Goal: Task Accomplishment & Management: Manage account settings

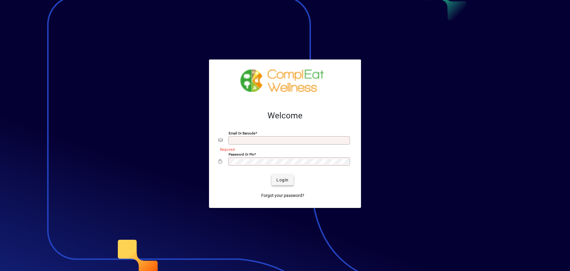
type input "**********"
click at [282, 180] on span "Login" at bounding box center [282, 180] width 12 height 6
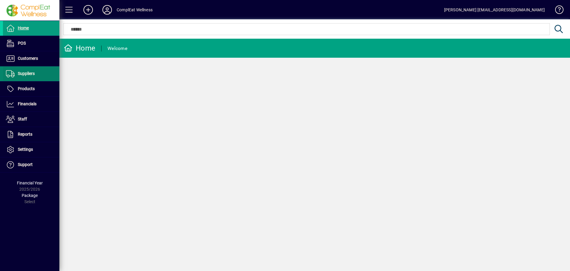
click at [17, 71] on span "Suppliers" at bounding box center [19, 73] width 32 height 7
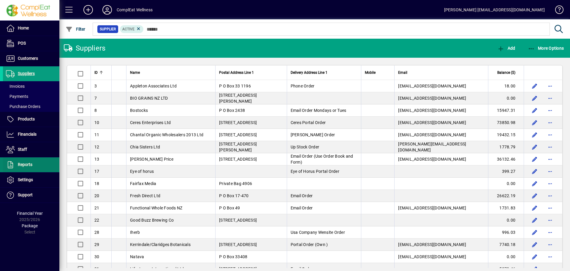
click at [24, 163] on span "Reports" at bounding box center [25, 164] width 15 height 5
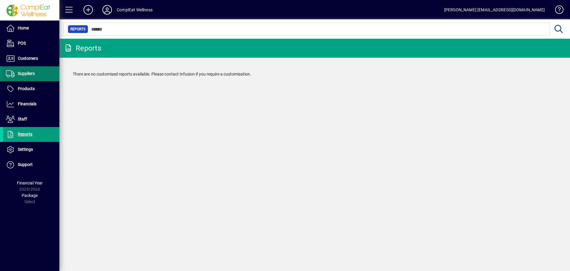
click at [30, 77] on span at bounding box center [31, 74] width 56 height 14
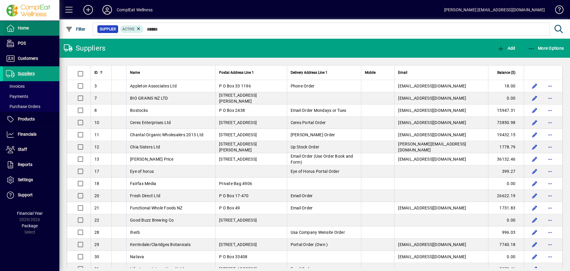
click at [29, 24] on span at bounding box center [31, 28] width 56 height 14
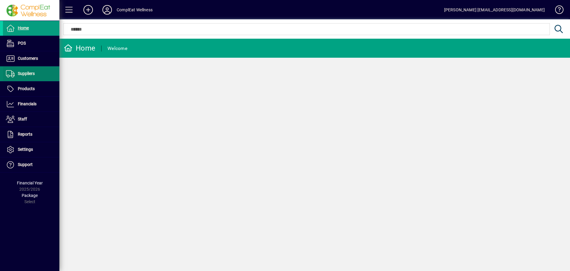
click at [27, 73] on span "Suppliers" at bounding box center [26, 73] width 17 height 5
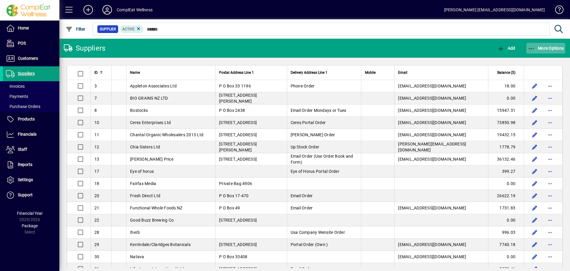
click at [546, 44] on span "button" at bounding box center [545, 48] width 39 height 14
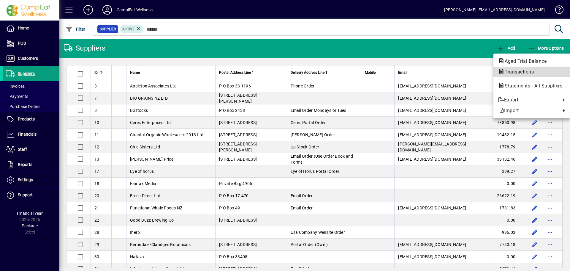
click at [524, 71] on span "Transactions" at bounding box center [517, 72] width 39 height 6
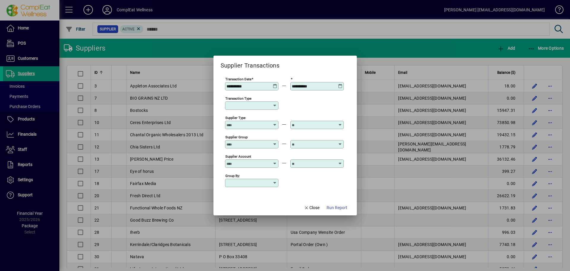
click at [276, 84] on icon at bounding box center [275, 84] width 4 height 0
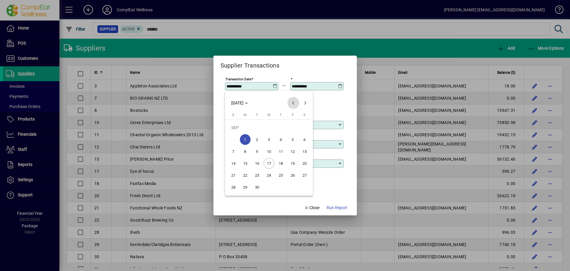
click at [292, 101] on span "Previous month" at bounding box center [293, 103] width 12 height 12
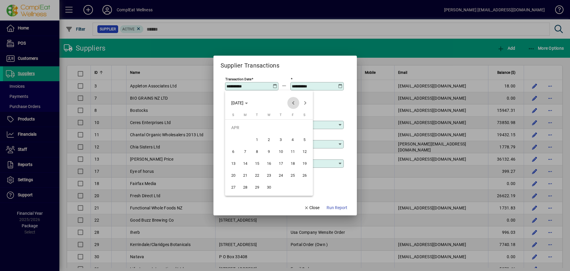
click at [292, 101] on span "Previous month" at bounding box center [293, 103] width 12 height 12
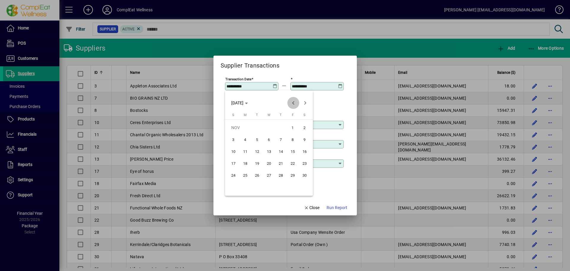
click at [292, 101] on span "Previous month" at bounding box center [293, 103] width 12 height 12
click at [306, 102] on span "Next month" at bounding box center [305, 103] width 12 height 12
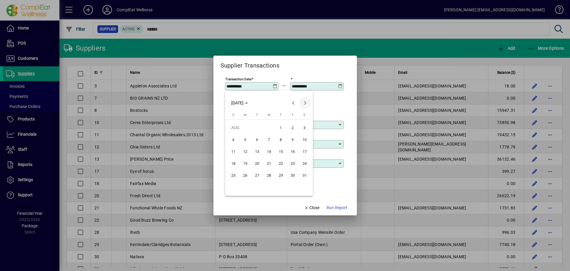
click at [305, 101] on span "Next month" at bounding box center [305, 103] width 12 height 12
click at [293, 103] on span "Previous month" at bounding box center [293, 103] width 12 height 12
click at [342, 109] on div at bounding box center [285, 135] width 570 height 271
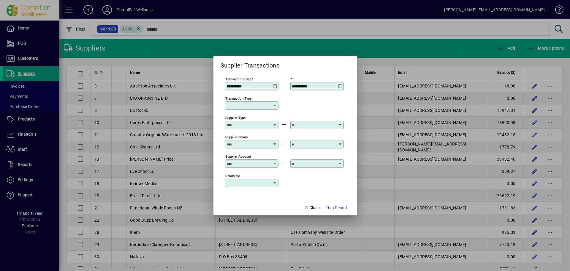
click at [273, 106] on icon at bounding box center [275, 105] width 5 height 5
click at [260, 139] on div "Supplier Invoice" at bounding box center [249, 140] width 39 height 6
type input "**********"
click at [313, 206] on span "Close" at bounding box center [311, 207] width 15 height 6
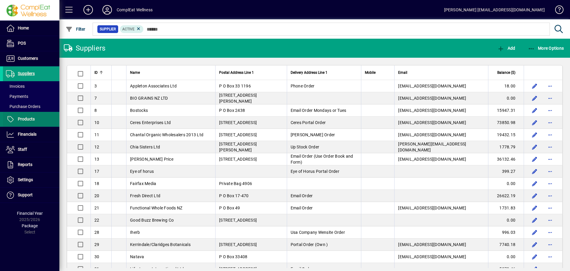
click at [24, 116] on span "Products" at bounding box center [26, 118] width 17 height 5
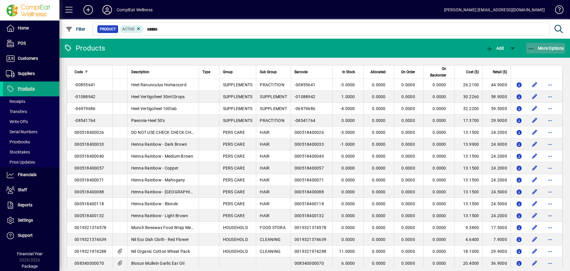
click at [548, 45] on span "button" at bounding box center [545, 48] width 39 height 14
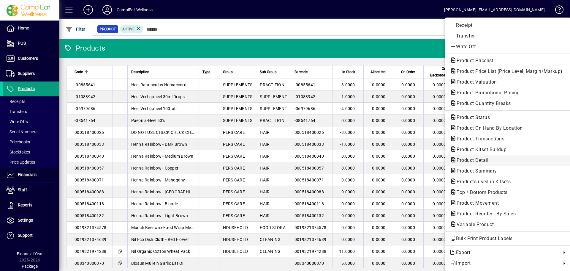
click at [473, 160] on span "Product Detail" at bounding box center [470, 160] width 41 height 6
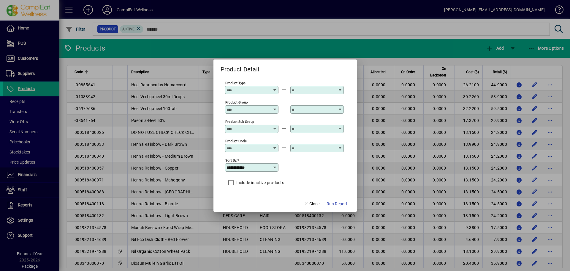
click at [266, 88] on input "Product Type" at bounding box center [248, 90] width 43 height 5
click at [275, 88] on icon at bounding box center [275, 88] width 4 height 0
click at [201, 105] on div at bounding box center [285, 135] width 570 height 271
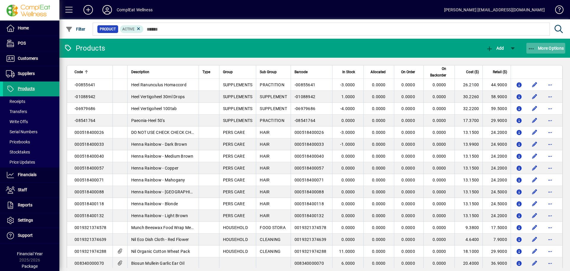
click at [532, 47] on icon "button" at bounding box center [531, 49] width 7 height 6
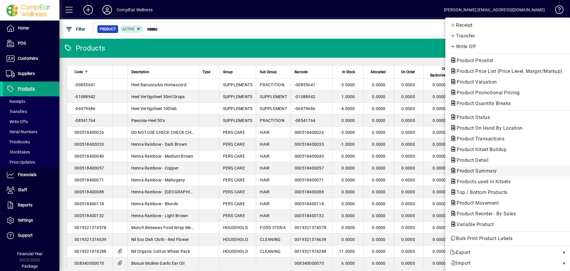
click at [473, 170] on span "Product Summary" at bounding box center [475, 171] width 50 height 6
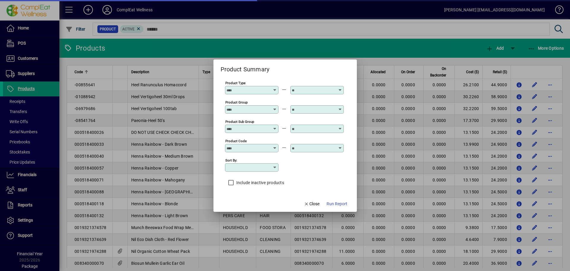
type input "**********"
click at [312, 205] on span "Close" at bounding box center [311, 203] width 15 height 6
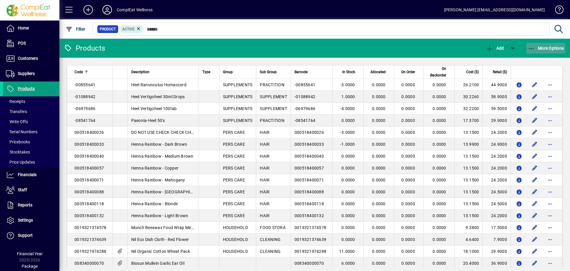
click at [541, 45] on span "button" at bounding box center [545, 48] width 39 height 14
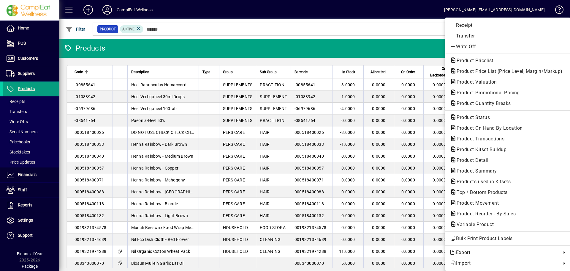
click at [29, 205] on div at bounding box center [285, 135] width 570 height 271
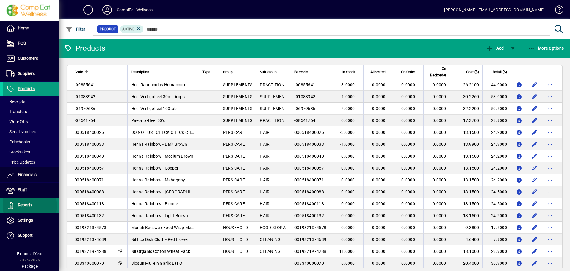
click at [29, 205] on span "Reports" at bounding box center [25, 204] width 15 height 5
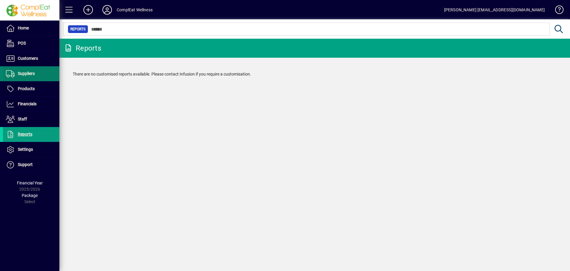
click at [22, 72] on span "Suppliers" at bounding box center [26, 73] width 17 height 5
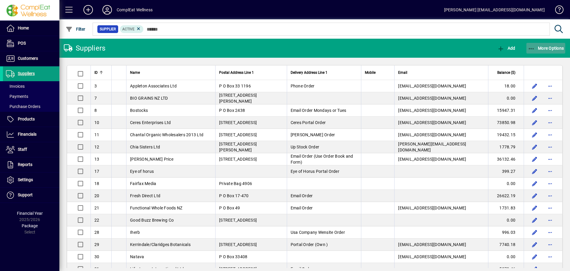
click at [547, 46] on span "More Options" at bounding box center [546, 48] width 36 height 5
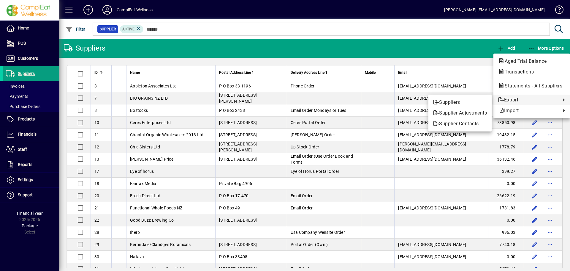
click at [28, 193] on div at bounding box center [285, 135] width 570 height 271
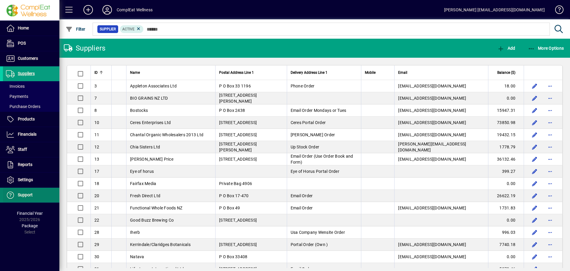
click at [28, 193] on span "Support" at bounding box center [25, 194] width 15 height 5
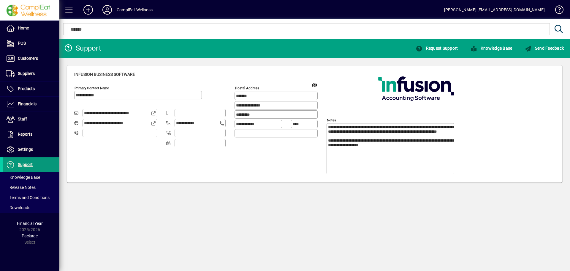
type input "**********"
click at [25, 149] on span "Settings" at bounding box center [25, 149] width 15 height 5
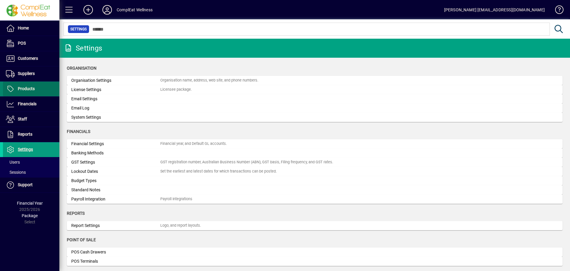
click at [25, 87] on span "Products" at bounding box center [26, 88] width 17 height 5
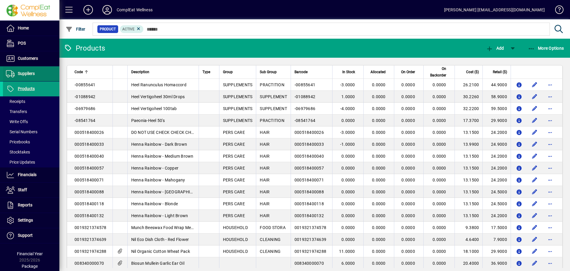
click at [22, 73] on span "Suppliers" at bounding box center [26, 73] width 17 height 5
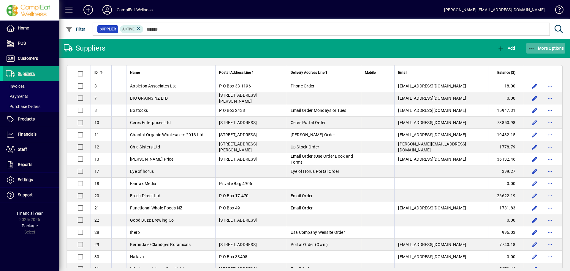
click at [551, 45] on span "button" at bounding box center [545, 48] width 39 height 14
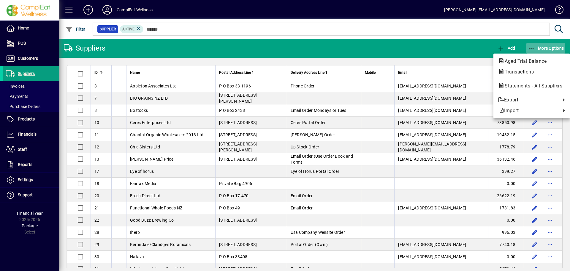
click at [551, 45] on div at bounding box center [285, 135] width 570 height 271
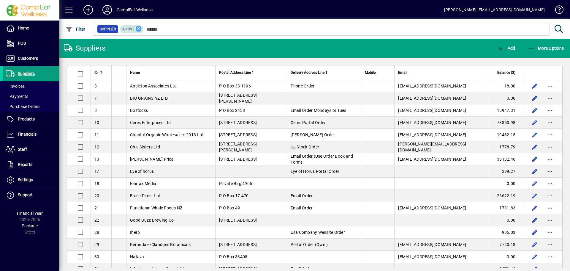
click at [137, 27] on icon at bounding box center [138, 28] width 5 height 5
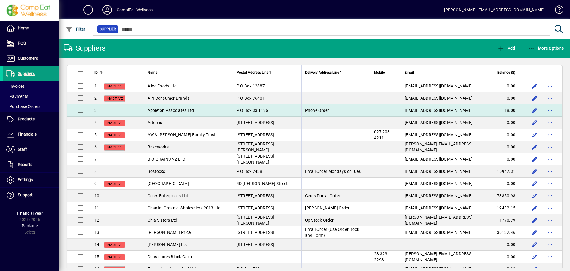
click at [165, 111] on span "Appleton Associates Ltd" at bounding box center [171, 110] width 47 height 5
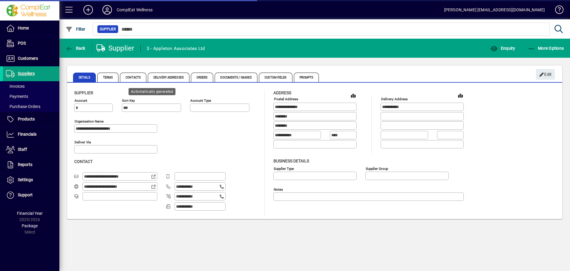
type input "**********"
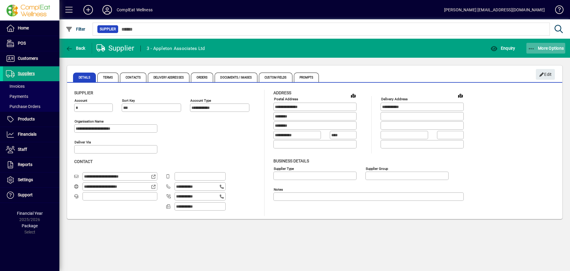
click at [543, 47] on span "More Options" at bounding box center [546, 48] width 36 height 5
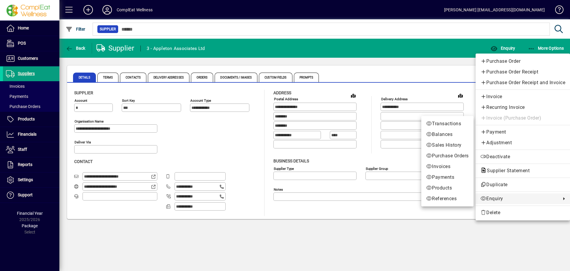
click at [499, 196] on span "Enquiry" at bounding box center [519, 198] width 78 height 7
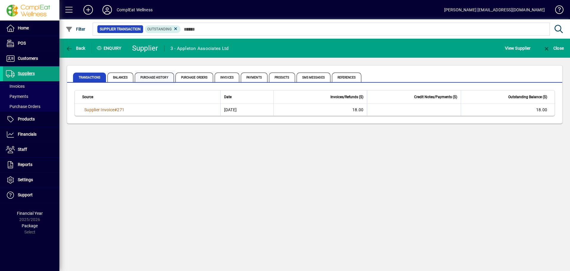
click at [155, 78] on span "Purchase History" at bounding box center [154, 77] width 39 height 10
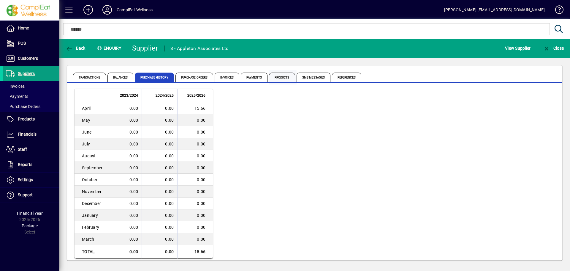
click at [279, 77] on span "Products" at bounding box center [282, 77] width 26 height 10
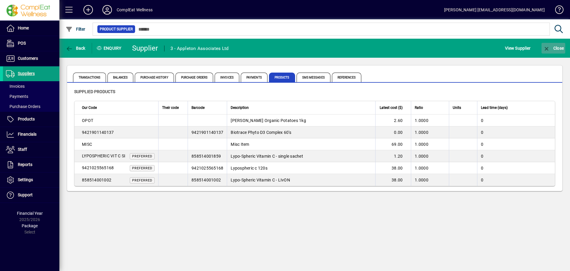
click at [554, 46] on span "Close" at bounding box center [553, 48] width 21 height 5
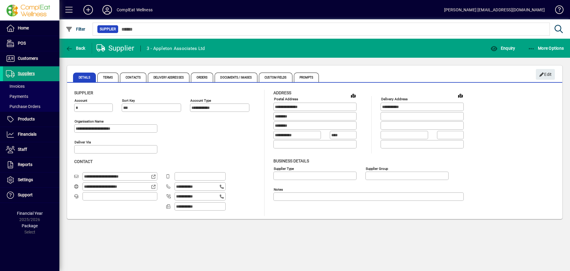
click at [26, 74] on span "Suppliers" at bounding box center [26, 73] width 17 height 5
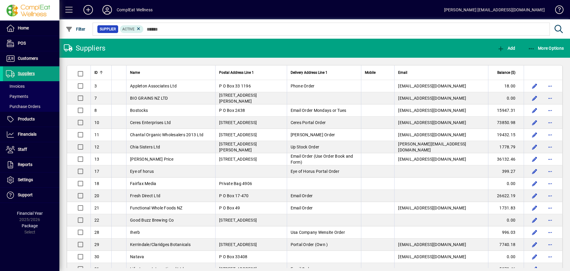
click at [71, 10] on span at bounding box center [69, 10] width 14 height 14
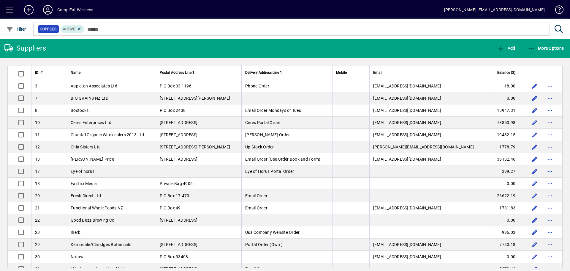
click at [9, 10] on span at bounding box center [10, 10] width 14 height 14
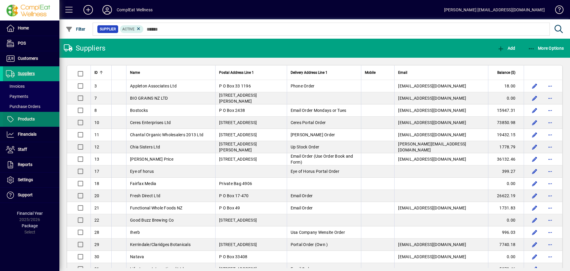
click at [30, 119] on span "Products" at bounding box center [26, 118] width 17 height 5
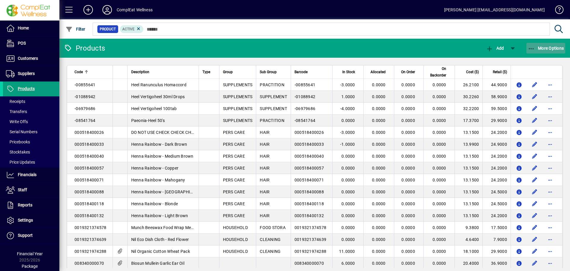
click at [541, 48] on span "More Options" at bounding box center [546, 48] width 36 height 5
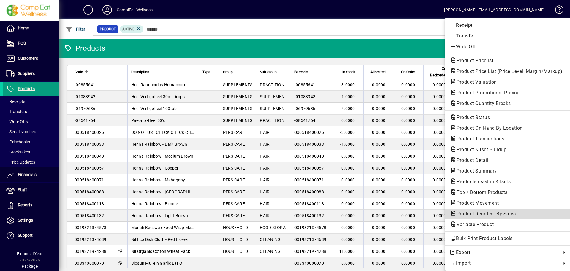
click at [480, 213] on span "Product Reorder - By Sales" at bounding box center [484, 214] width 69 height 6
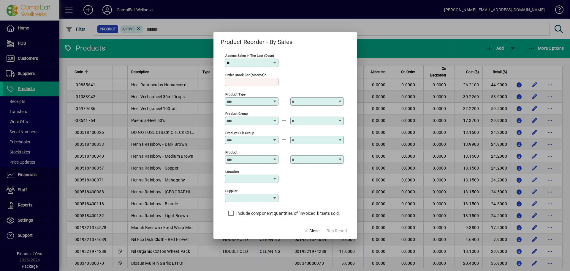
click at [266, 198] on input "Supplier" at bounding box center [250, 197] width 46 height 5
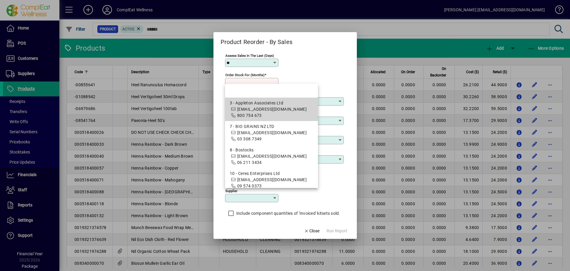
click at [254, 105] on div "3 - Appleton Associates Ltd" at bounding box center [272, 103] width 84 height 6
type input "**********"
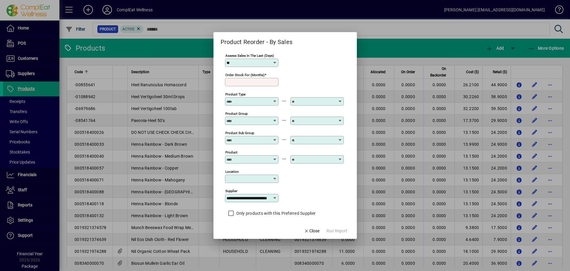
click at [274, 63] on icon at bounding box center [275, 62] width 5 height 5
click at [236, 120] on div "90" at bounding box center [236, 121] width 12 height 6
type input "**"
click at [275, 157] on icon at bounding box center [275, 157] width 4 height 0
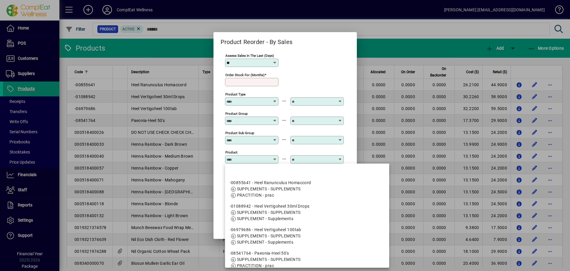
click at [275, 157] on icon at bounding box center [275, 157] width 4 height 0
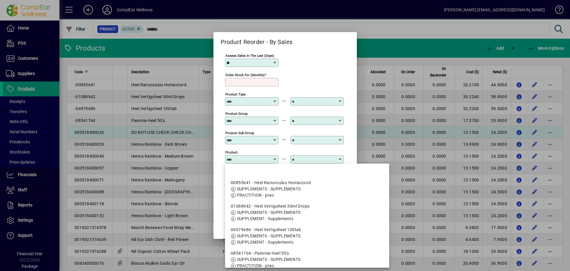
click at [203, 136] on div at bounding box center [285, 135] width 570 height 271
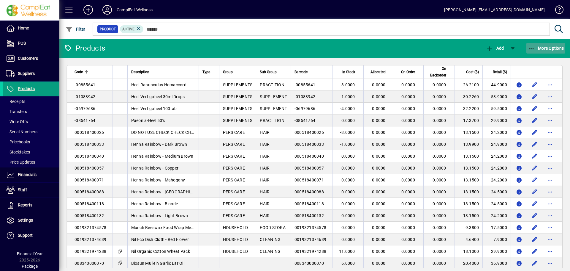
click at [531, 49] on icon "button" at bounding box center [531, 49] width 7 height 6
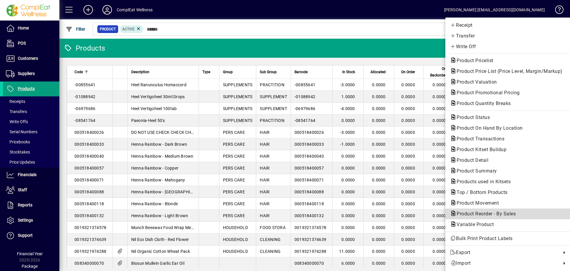
click at [491, 211] on span "Product Reorder - By Sales" at bounding box center [484, 214] width 69 height 6
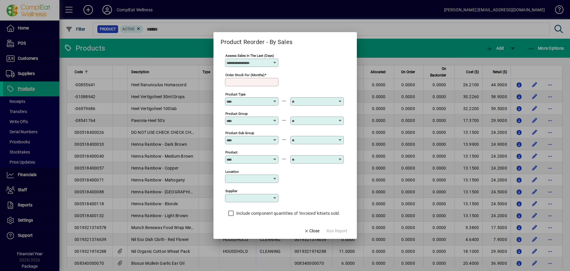
type input "**"
type input "********"
click at [276, 61] on icon at bounding box center [275, 62] width 5 height 5
click at [235, 119] on div "90" at bounding box center [236, 121] width 12 height 6
type input "**"
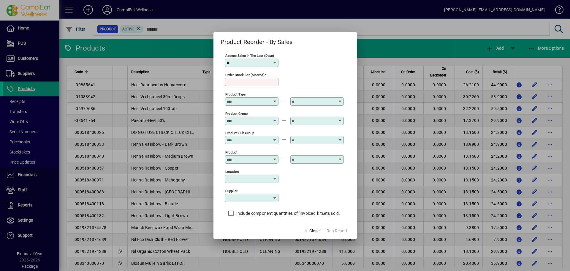
click at [247, 82] on input "Order stock for (months)" at bounding box center [253, 82] width 52 height 5
type input "*"
click at [238, 196] on input "Supplier" at bounding box center [250, 197] width 46 height 5
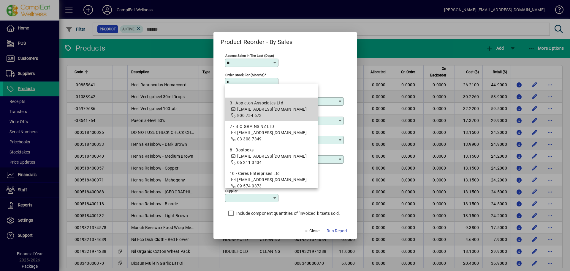
click at [248, 105] on div "3 - Appleton Associates Ltd" at bounding box center [272, 103] width 84 height 6
type input "**********"
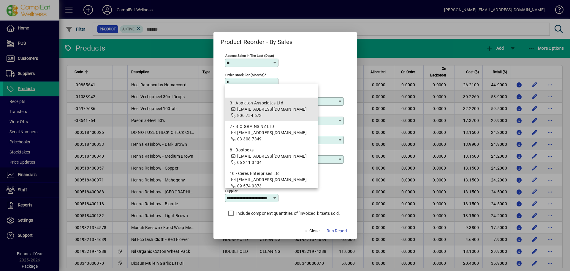
scroll to position [0, 7]
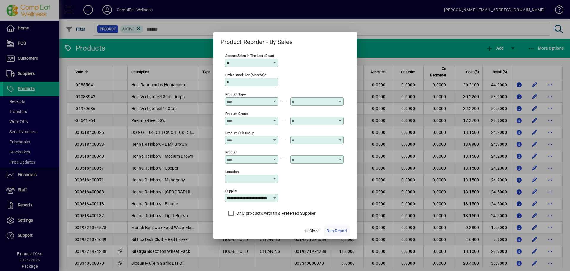
click at [333, 230] on span "Run Report" at bounding box center [337, 230] width 21 height 6
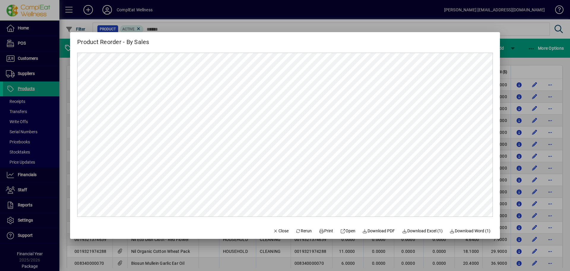
scroll to position [0, 0]
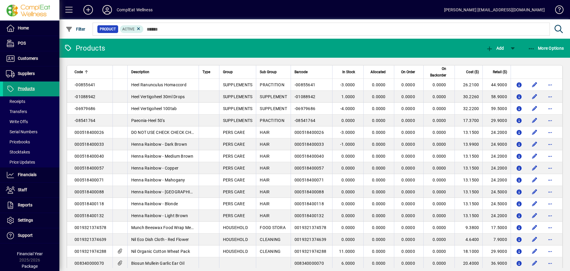
click at [35, 88] on span at bounding box center [31, 89] width 56 height 14
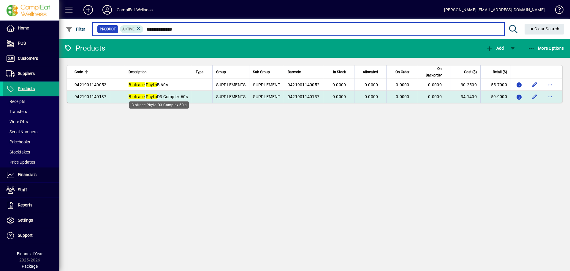
type input "**********"
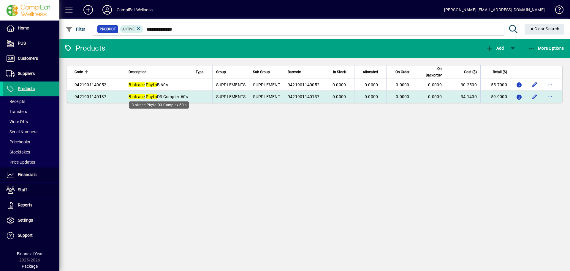
click at [175, 96] on span "Biotrace Phyto D3 Complex 60's" at bounding box center [158, 96] width 59 height 5
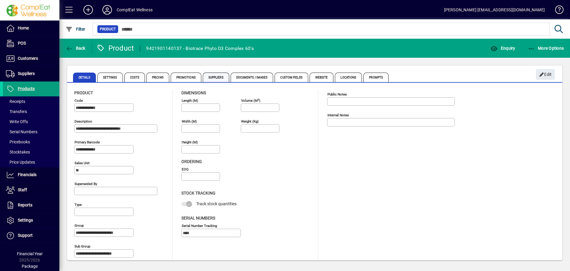
click at [209, 76] on span "Suppliers" at bounding box center [216, 77] width 26 height 10
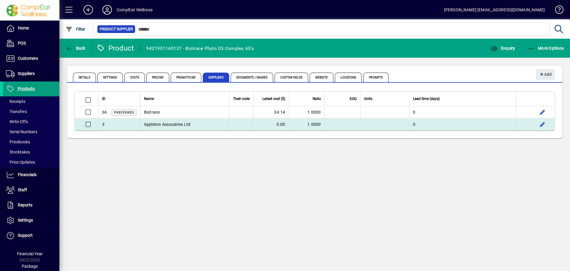
click at [152, 123] on td "Appleton Associates Ltd" at bounding box center [184, 124] width 89 height 12
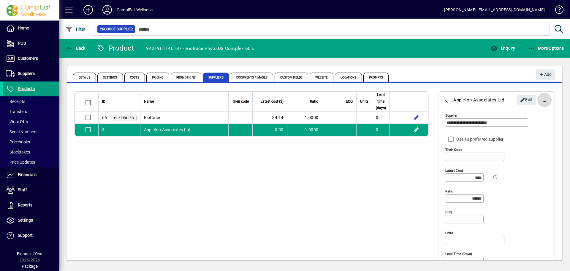
click at [537, 101] on span "button" at bounding box center [544, 100] width 14 height 14
click at [504, 113] on span "Delete" at bounding box center [518, 114] width 50 height 7
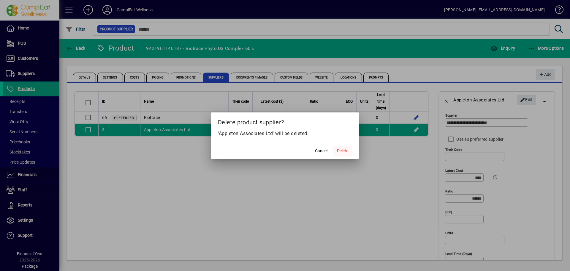
click at [342, 149] on span "Delete" at bounding box center [342, 151] width 11 height 6
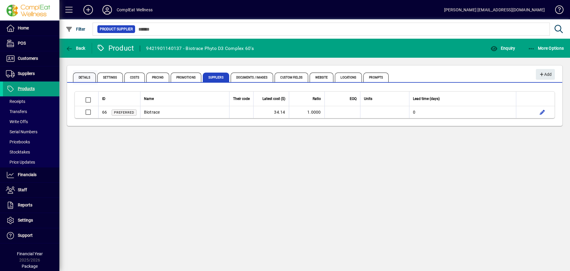
click at [86, 76] on span "Details" at bounding box center [84, 77] width 23 height 10
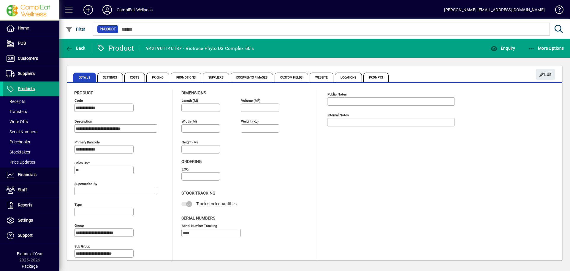
click at [26, 88] on span "Products" at bounding box center [26, 88] width 17 height 5
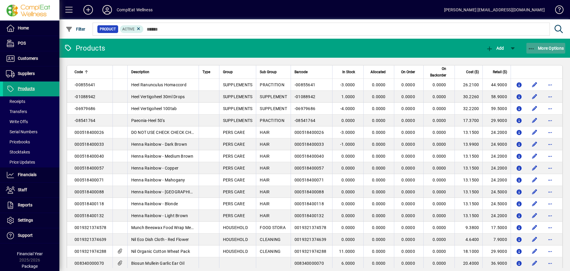
click at [539, 47] on span "More Options" at bounding box center [546, 48] width 36 height 5
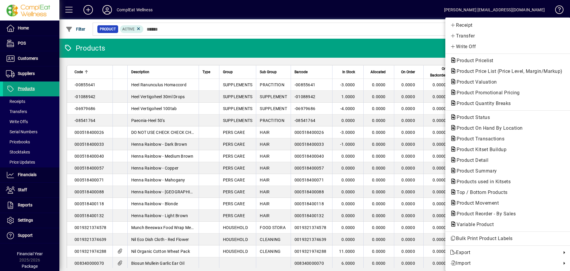
click at [382, 30] on div at bounding box center [285, 135] width 570 height 271
